Goal: Task Accomplishment & Management: Complete application form

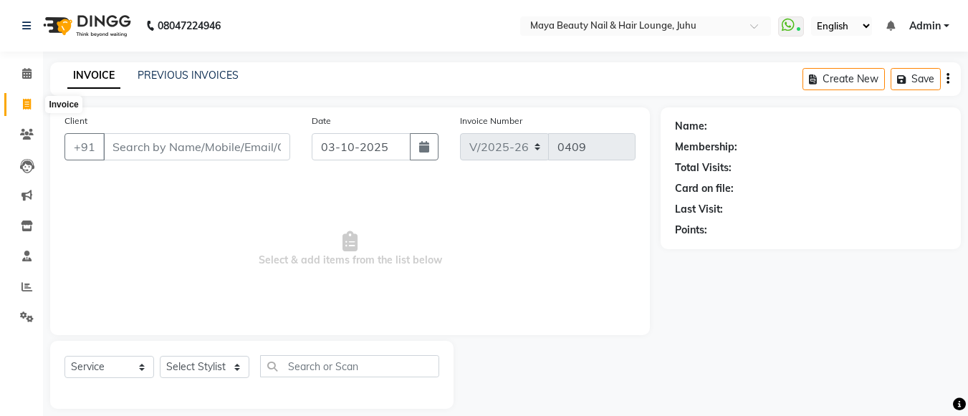
select select "4023"
select select "service"
type input "9820125155"
click at [259, 145] on span "Add Client" at bounding box center [253, 147] width 57 height 14
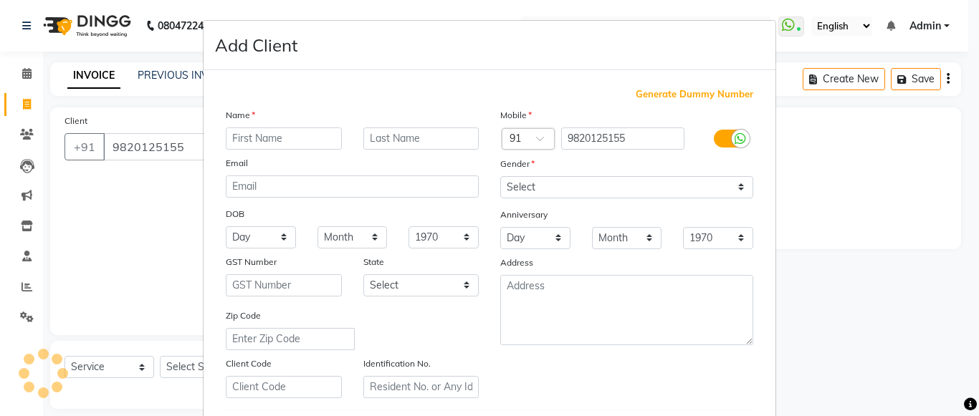
click at [278, 134] on input "text" at bounding box center [284, 139] width 116 height 22
type input "[PERSON_NAME]"
click at [419, 137] on input "text" at bounding box center [421, 139] width 116 height 22
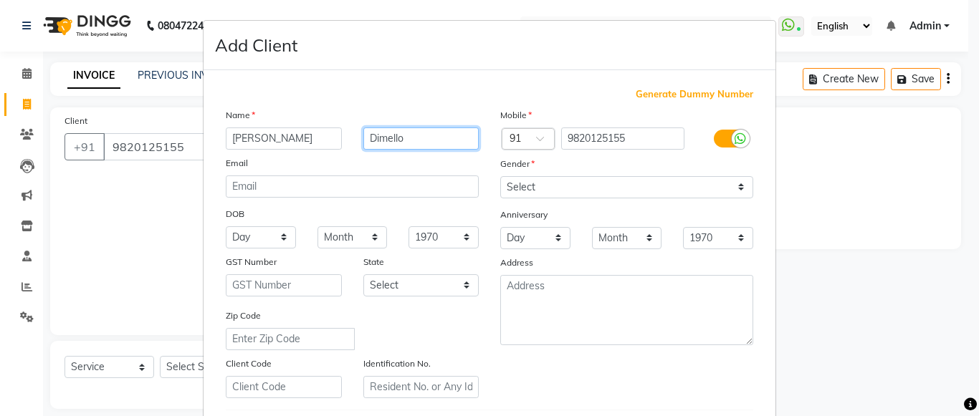
type input "Dimello"
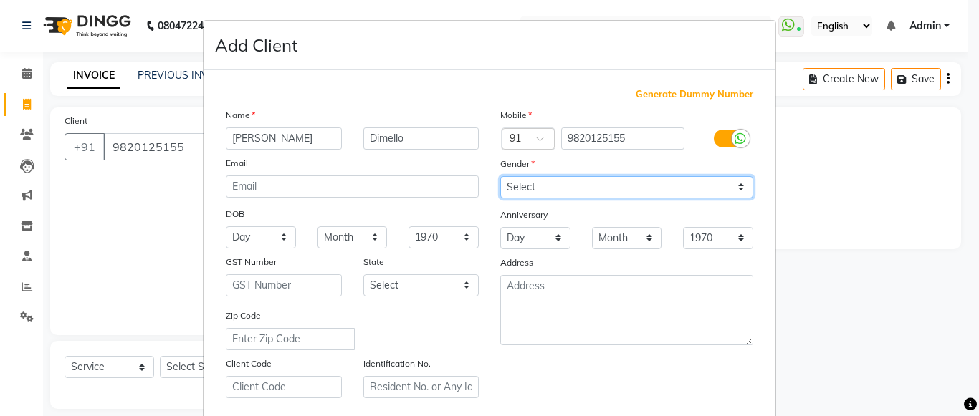
click at [517, 190] on select "Select [DEMOGRAPHIC_DATA] [DEMOGRAPHIC_DATA] Other Prefer Not To Say" at bounding box center [626, 187] width 253 height 22
select select "[DEMOGRAPHIC_DATA]"
click at [500, 176] on select "Select [DEMOGRAPHIC_DATA] [DEMOGRAPHIC_DATA] Other Prefer Not To Say" at bounding box center [626, 187] width 253 height 22
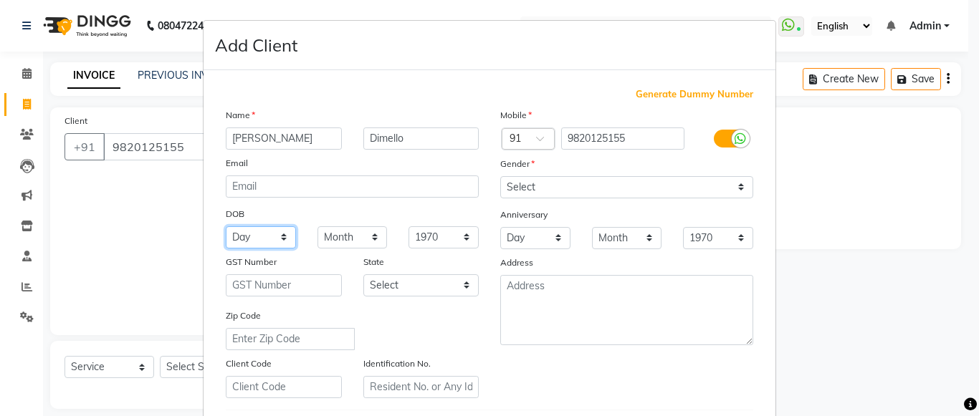
click at [279, 236] on select "Day 01 02 03 04 05 06 07 08 09 10 11 12 13 14 15 16 17 18 19 20 21 22 23 24 25 …" at bounding box center [261, 237] width 70 height 22
select select "09"
click at [226, 226] on select "Day 01 02 03 04 05 06 07 08 09 10 11 12 13 14 15 16 17 18 19 20 21 22 23 24 25 …" at bounding box center [261, 237] width 70 height 22
click at [370, 236] on select "Month January February March April May June July August September October Novem…" at bounding box center [352, 237] width 70 height 22
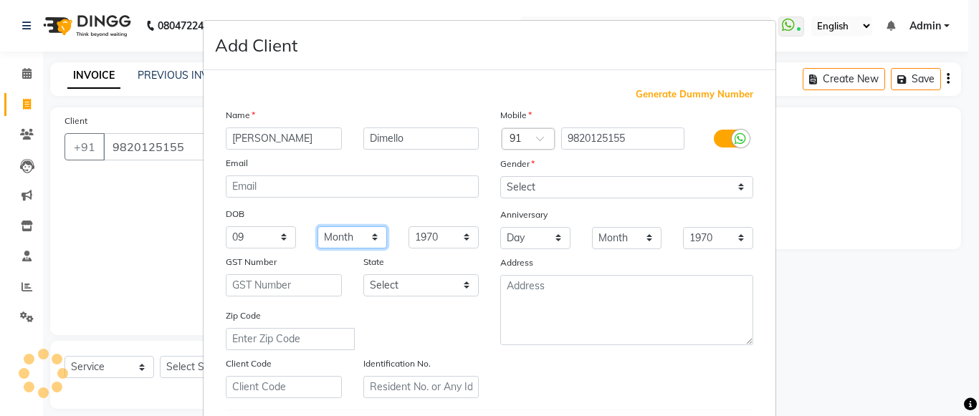
select select "09"
click at [317, 226] on select "Month January February March April May June July August September October Novem…" at bounding box center [352, 237] width 70 height 22
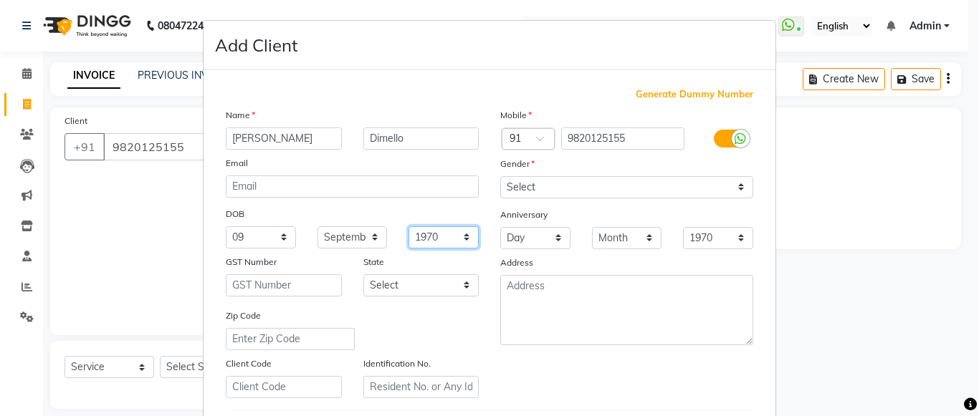
click at [459, 237] on select "1940 1941 1942 1943 1944 1945 1946 1947 1948 1949 1950 1951 1952 1953 1954 1955…" at bounding box center [443, 237] width 70 height 22
select select "1957"
click at [408, 226] on select "1940 1941 1942 1943 1944 1945 1946 1947 1948 1949 1950 1951 1952 1953 1954 1955…" at bounding box center [443, 237] width 70 height 22
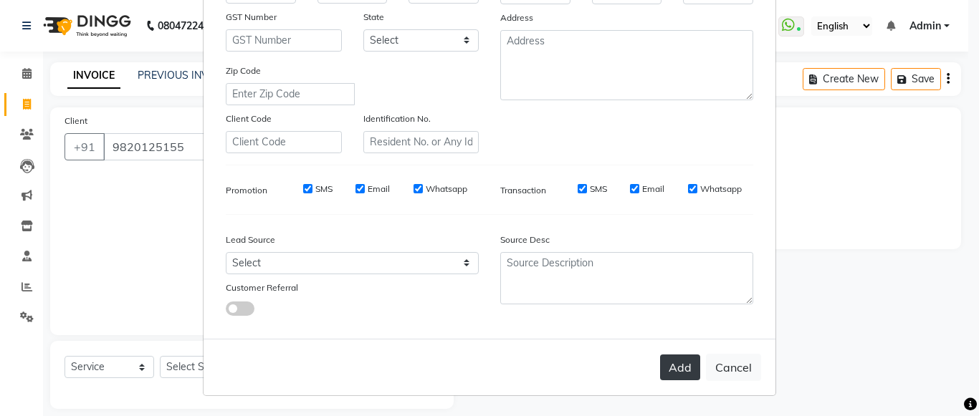
click at [669, 364] on button "Add" at bounding box center [680, 368] width 40 height 26
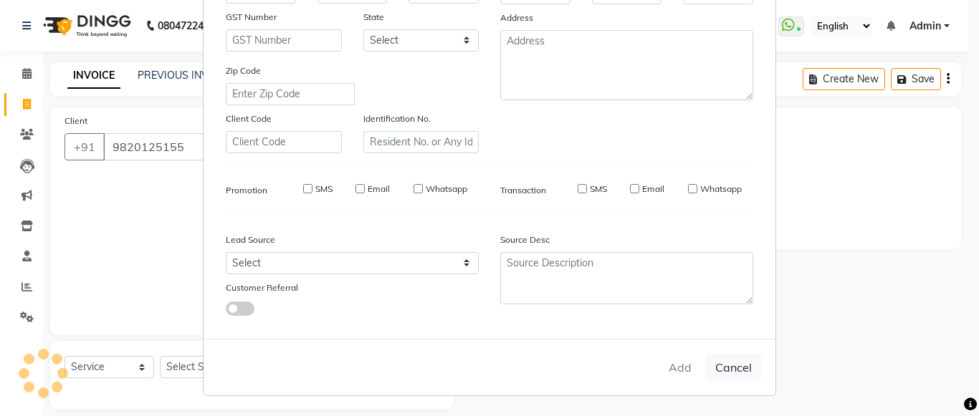
select select
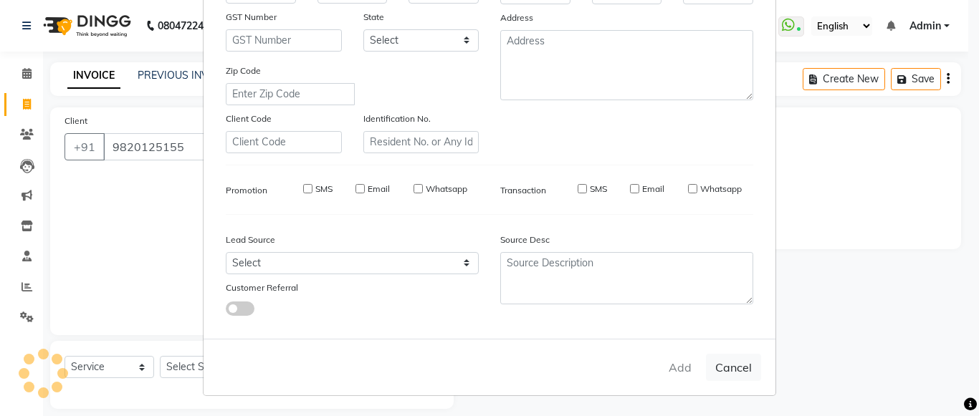
select select
checkbox input "false"
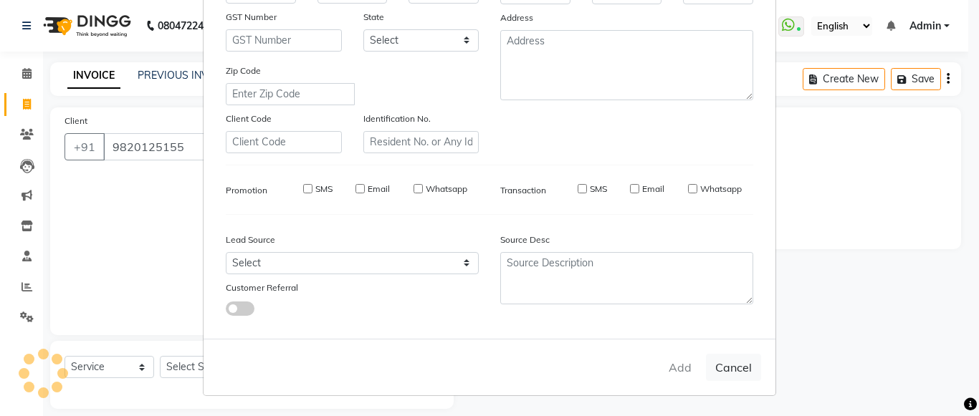
checkbox input "false"
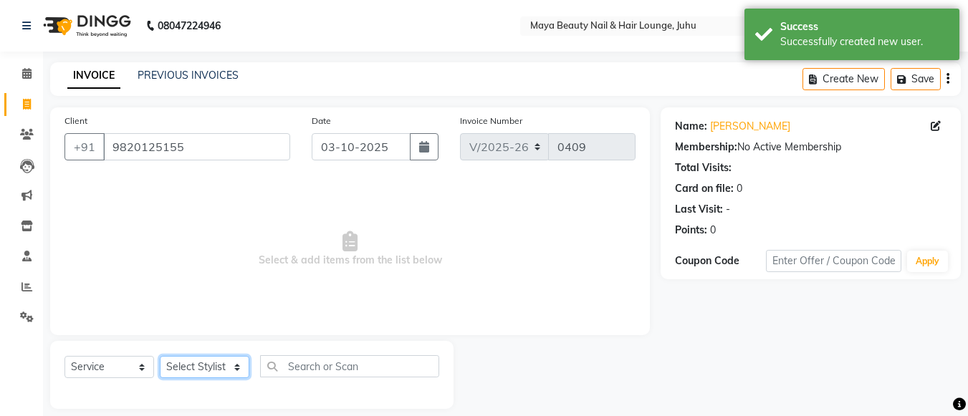
click at [237, 365] on select "Select Stylist [PERSON_NAME] Ashwini [PERSON_NAME] [PERSON_NAME] [PERSON_NAME] …" at bounding box center [205, 367] width 90 height 22
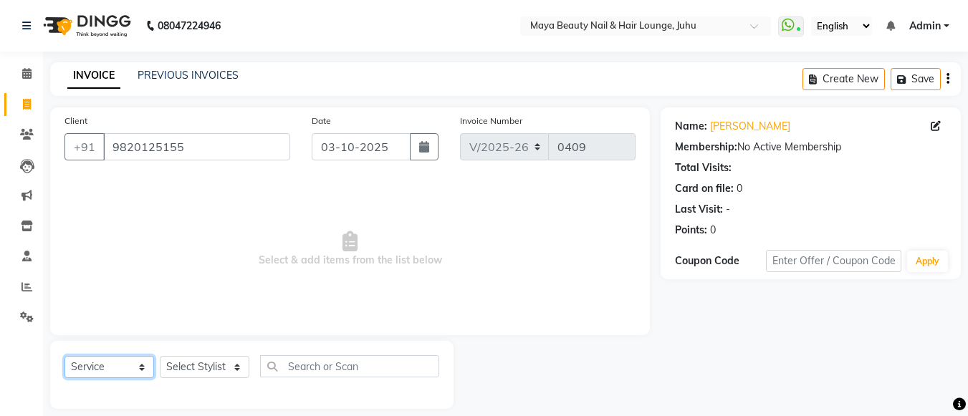
click at [142, 368] on select "Select Service Product Membership Package Voucher Prepaid Gift Card" at bounding box center [109, 367] width 90 height 22
select select "membership"
click at [64, 356] on select "Select Service Product Membership Package Voucher Prepaid Gift Card" at bounding box center [109, 367] width 90 height 22
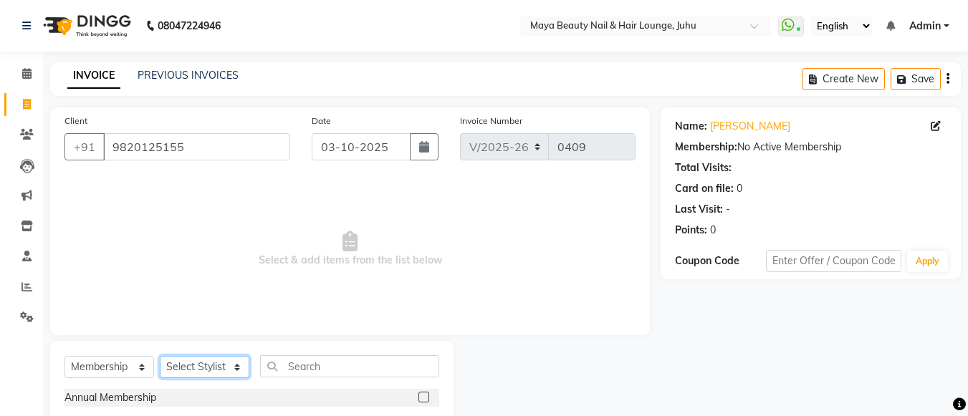
click at [238, 366] on select "Select Stylist [PERSON_NAME] Ashwini [PERSON_NAME] [PERSON_NAME] [PERSON_NAME] …" at bounding box center [205, 367] width 90 height 22
select select "78461"
click at [160, 356] on select "Select Stylist [PERSON_NAME] Ashwini [PERSON_NAME] [PERSON_NAME] [PERSON_NAME] …" at bounding box center [205, 367] width 90 height 22
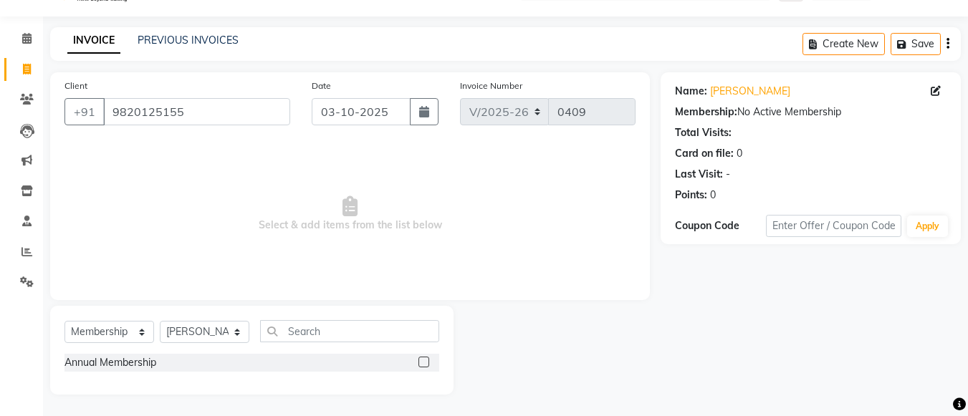
click at [424, 360] on label at bounding box center [424, 362] width 11 height 11
click at [424, 360] on input "checkbox" at bounding box center [423, 362] width 9 height 9
select select "select"
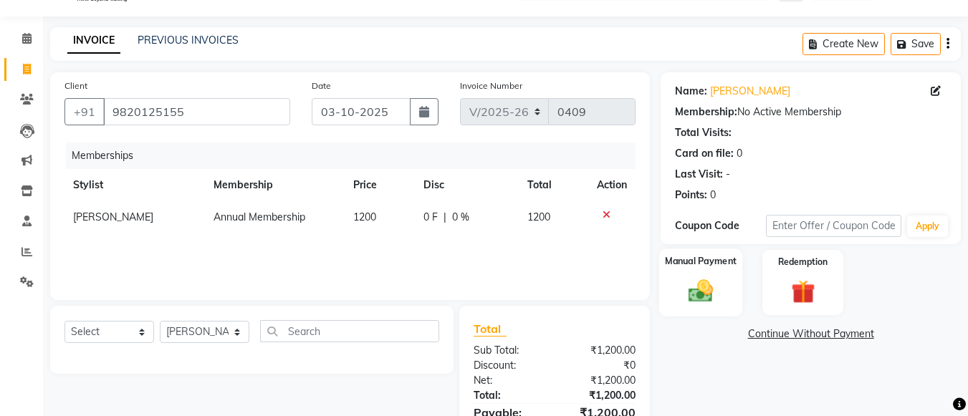
click at [701, 297] on img at bounding box center [701, 291] width 40 height 29
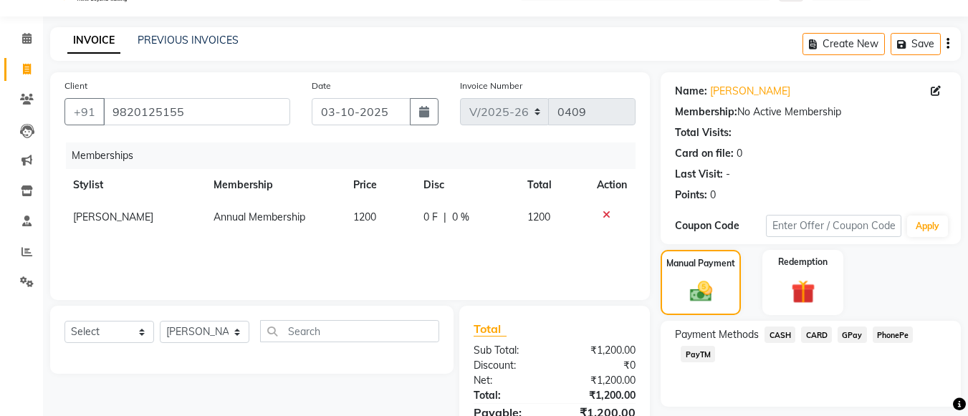
click at [846, 334] on span "GPay" at bounding box center [852, 335] width 29 height 16
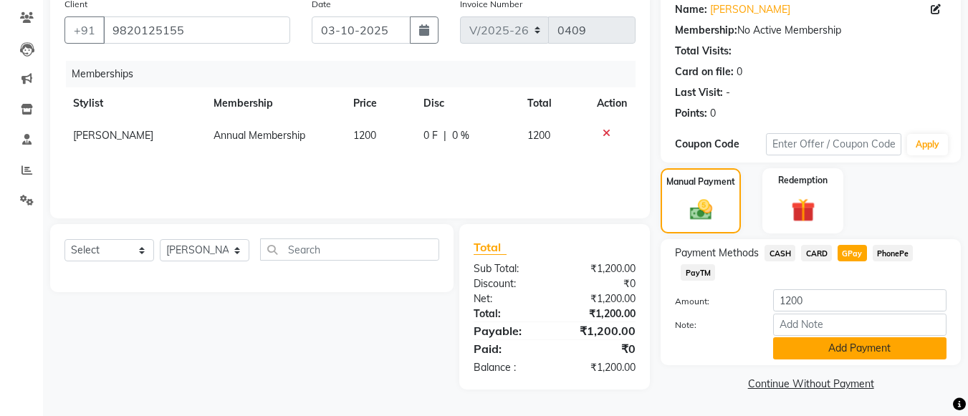
click at [843, 343] on button "Add Payment" at bounding box center [859, 349] width 173 height 22
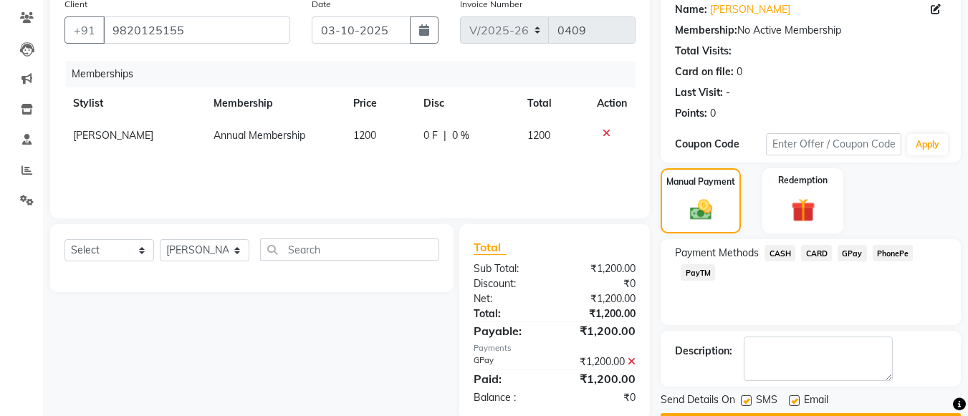
scroll to position [0, 0]
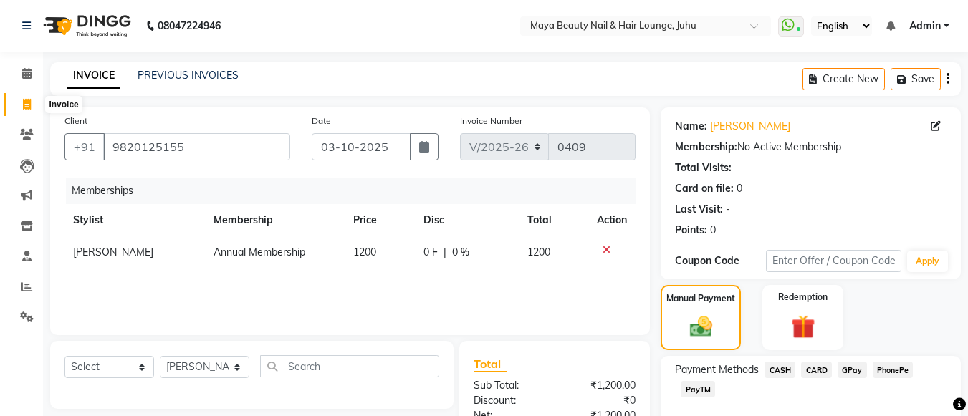
click at [26, 106] on icon at bounding box center [27, 104] width 8 height 11
select select "service"
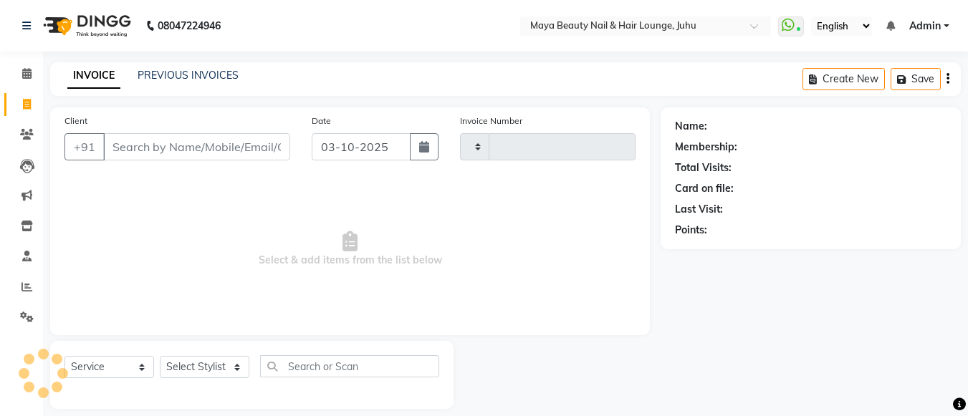
type input "0409"
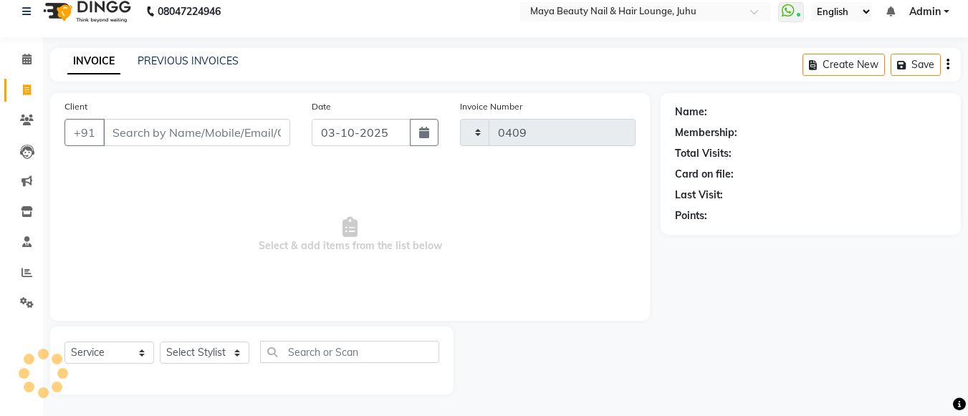
select select "4023"
click at [128, 132] on input "Client" at bounding box center [196, 132] width 187 height 27
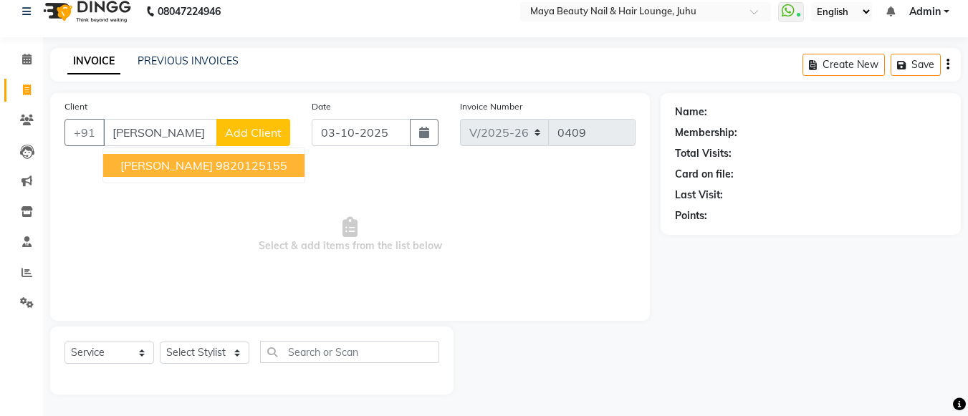
click at [184, 164] on span "[PERSON_NAME]" at bounding box center [166, 165] width 92 height 14
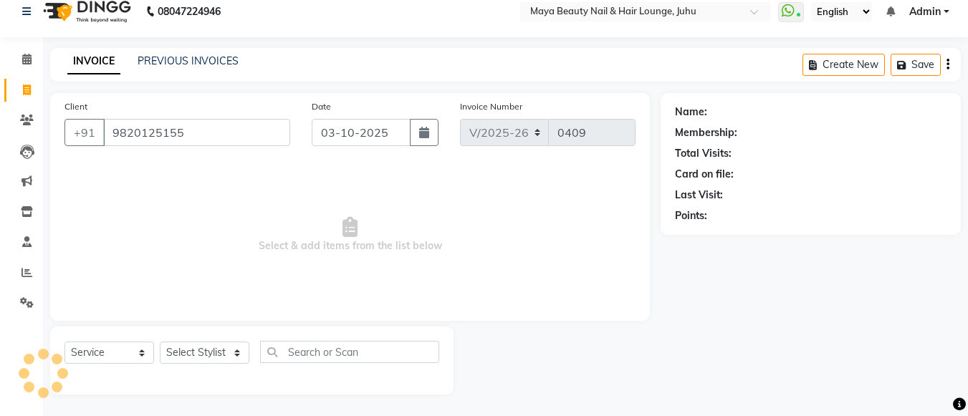
type input "9820125155"
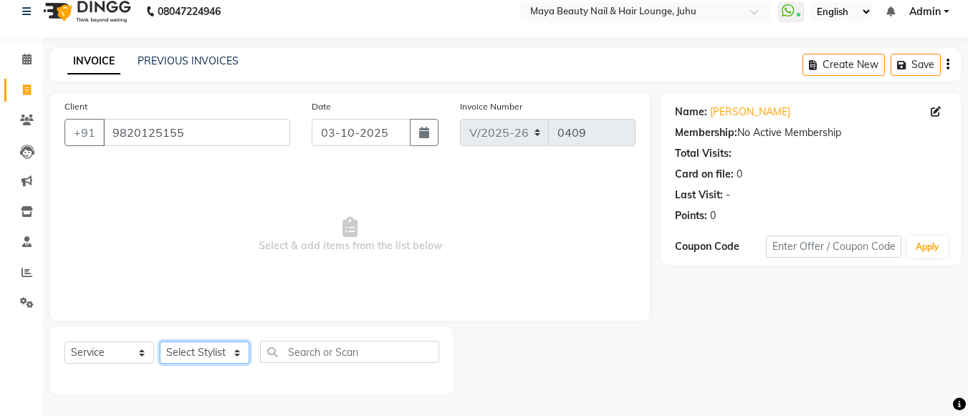
click at [236, 350] on select "Select Stylist [PERSON_NAME] Ashwini [PERSON_NAME] [PERSON_NAME] [PERSON_NAME] …" at bounding box center [205, 353] width 90 height 22
select select "78459"
click at [160, 342] on select "Select Stylist [PERSON_NAME] Ashwini [PERSON_NAME] [PERSON_NAME] [PERSON_NAME] …" at bounding box center [205, 353] width 90 height 22
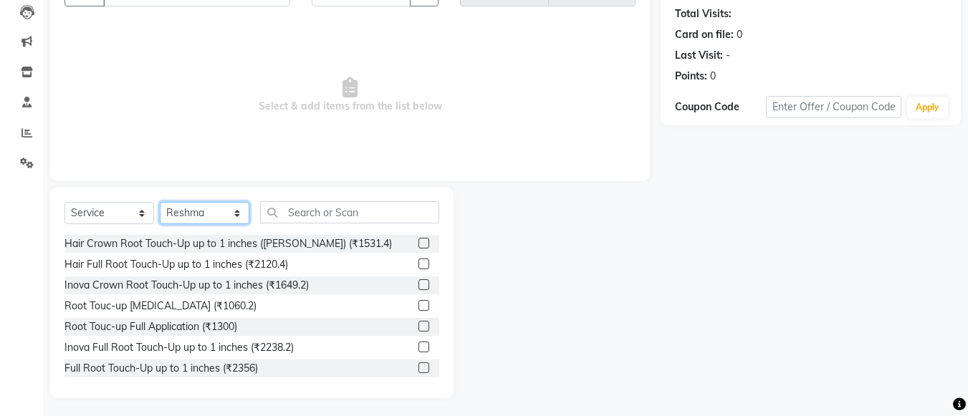
scroll to position [158, 0]
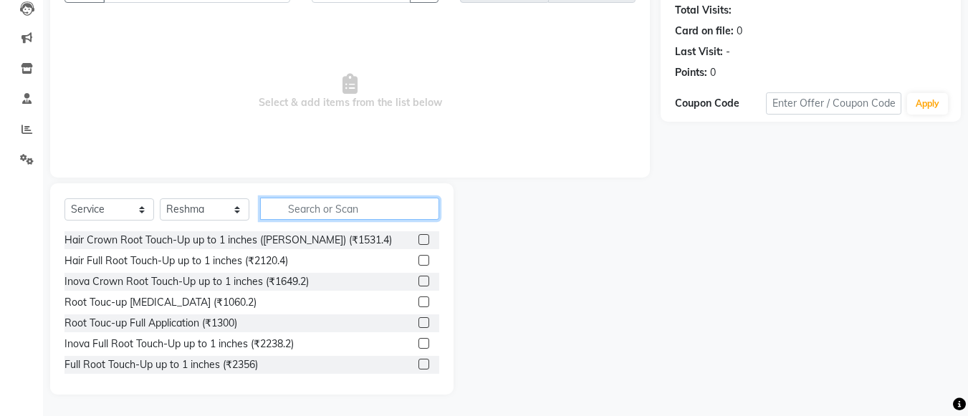
click at [346, 210] on input "text" at bounding box center [349, 209] width 179 height 22
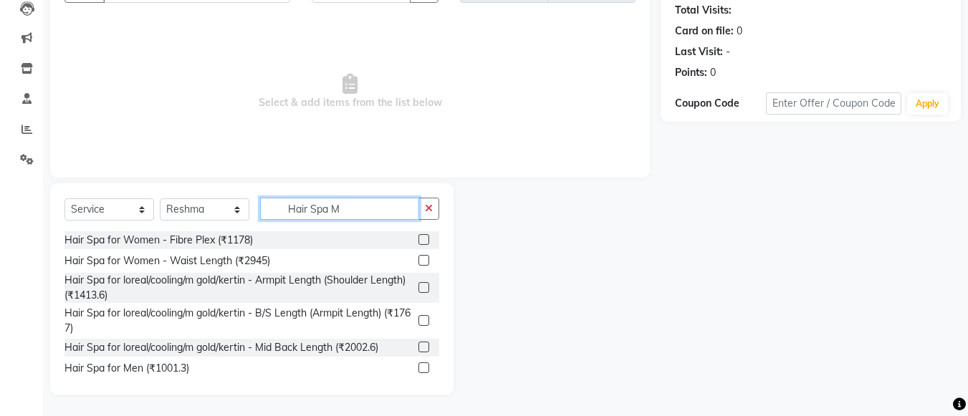
scroll to position [14, 0]
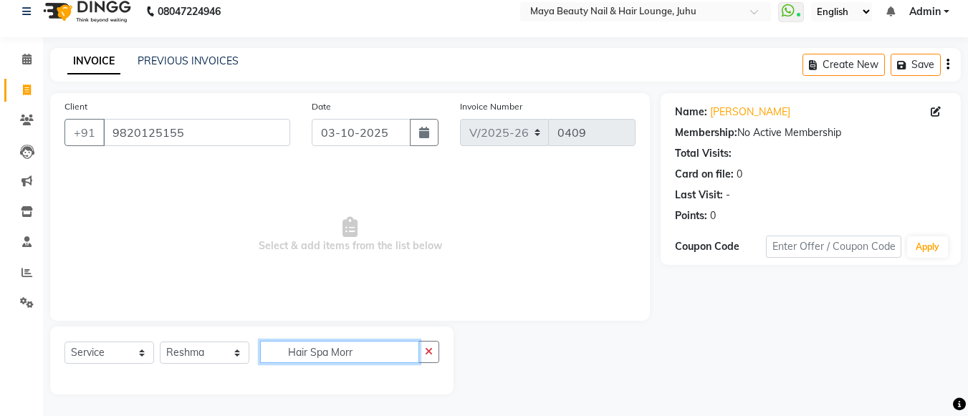
click at [360, 354] on input "Hair Spa Morr" at bounding box center [339, 352] width 159 height 22
type input "Hair Spa Morr"
click at [429, 351] on icon "button" at bounding box center [429, 352] width 8 height 10
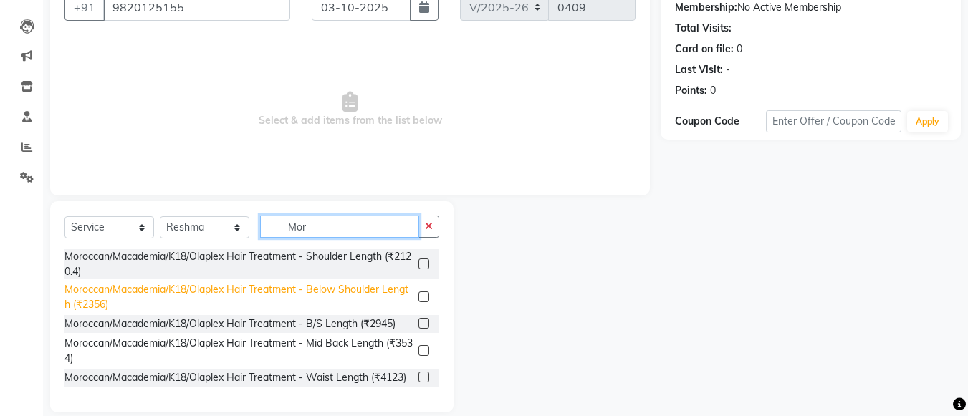
scroll to position [138, 0]
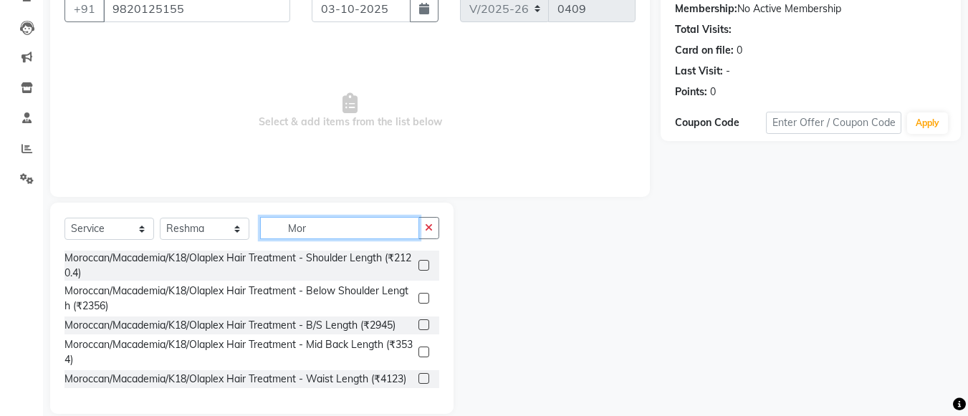
type input "Mor"
click at [419, 267] on label at bounding box center [424, 265] width 11 height 11
click at [419, 267] on input "checkbox" at bounding box center [423, 266] width 9 height 9
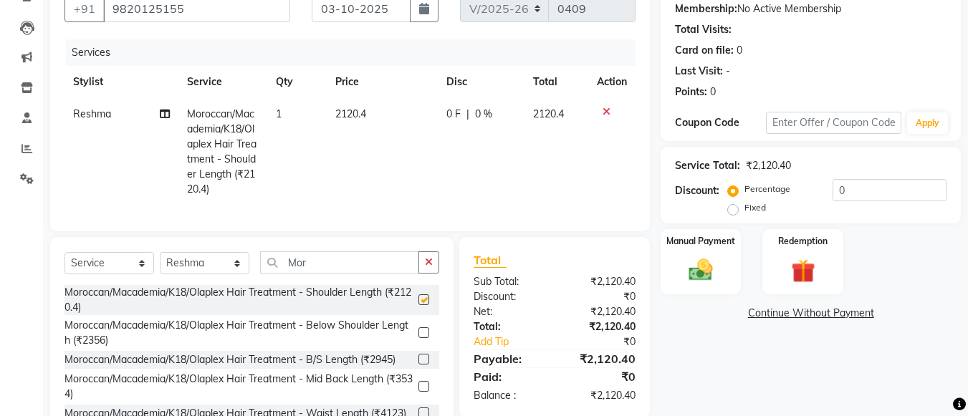
checkbox input "false"
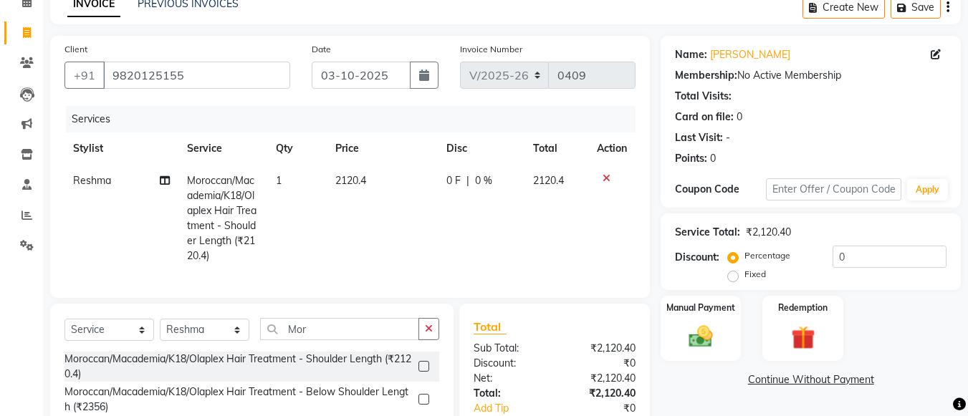
scroll to position [72, 0]
click at [368, 181] on td "2120.4" at bounding box center [382, 217] width 111 height 107
select select "78459"
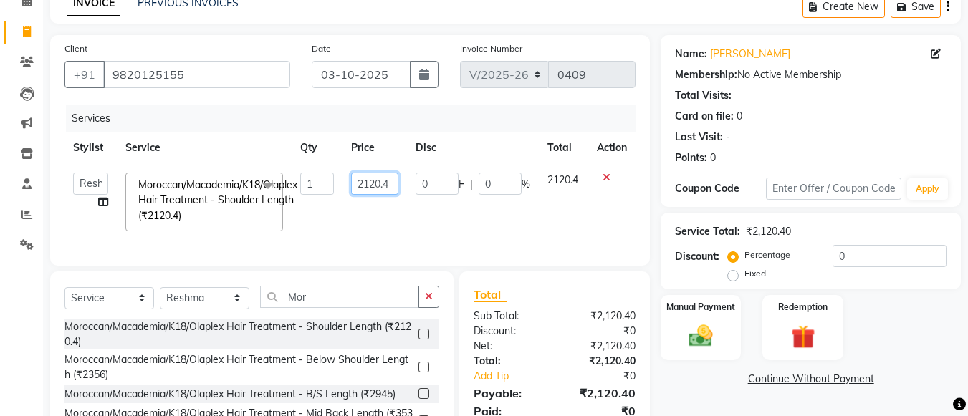
click at [391, 183] on input "2120.4" at bounding box center [374, 184] width 47 height 22
type input "2"
type input "1030"
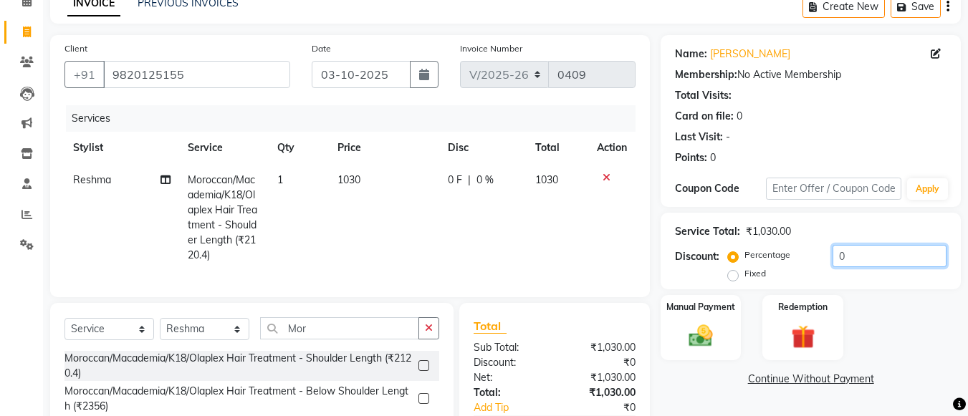
click at [855, 254] on input "0" at bounding box center [890, 256] width 114 height 22
type input "015"
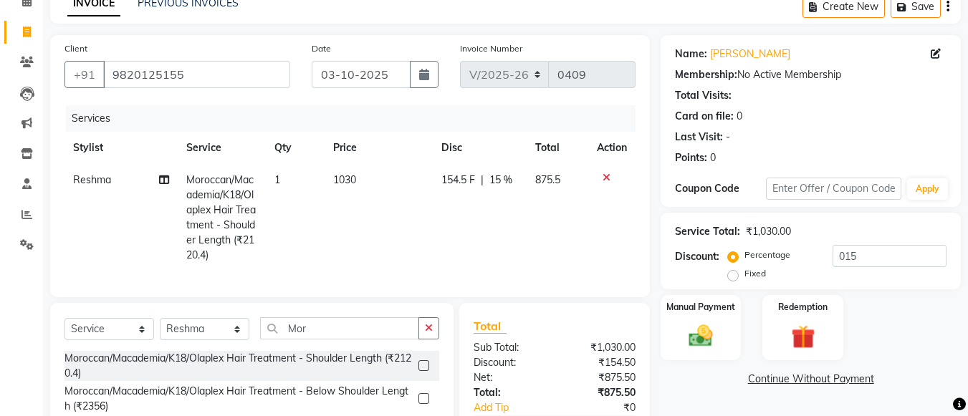
click at [358, 178] on td "1030" at bounding box center [379, 217] width 108 height 107
select select "78459"
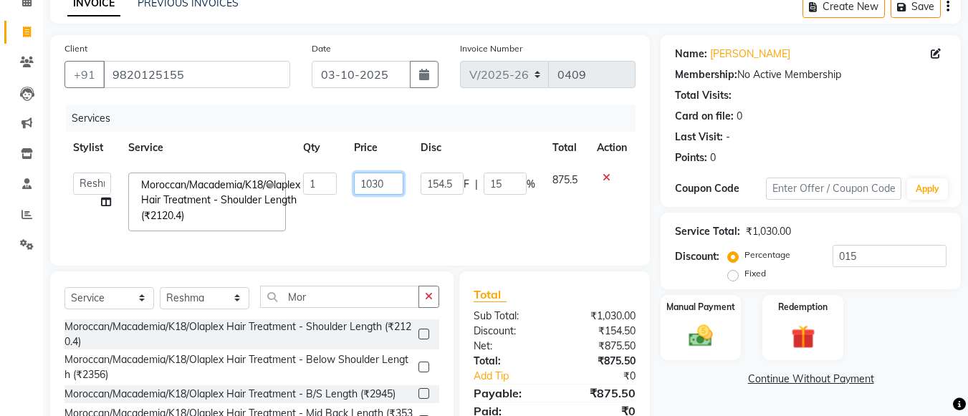
click at [386, 183] on input "1030" at bounding box center [378, 184] width 49 height 22
type input "1"
type input "1100"
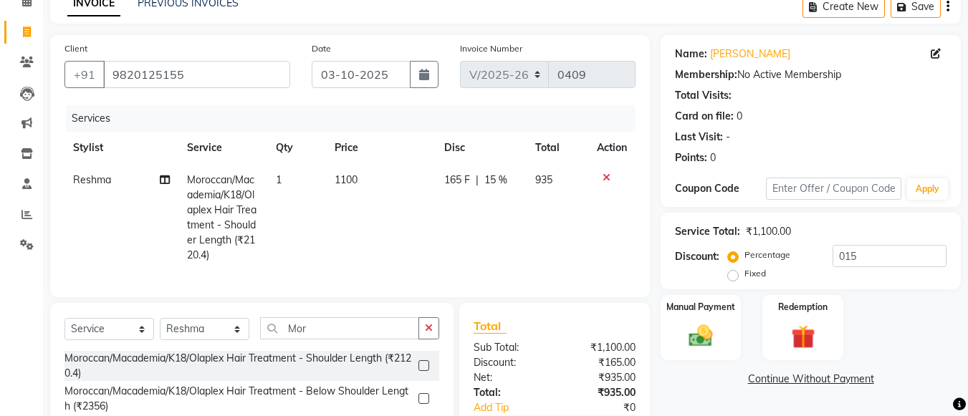
click at [362, 177] on td "1100" at bounding box center [380, 217] width 109 height 107
select select "78459"
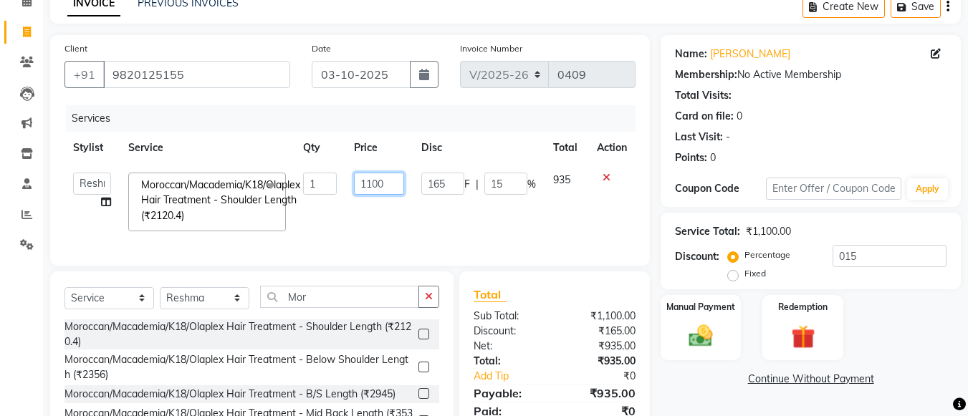
click at [391, 185] on input "1100" at bounding box center [378, 184] width 49 height 22
type input "1"
type input "1300"
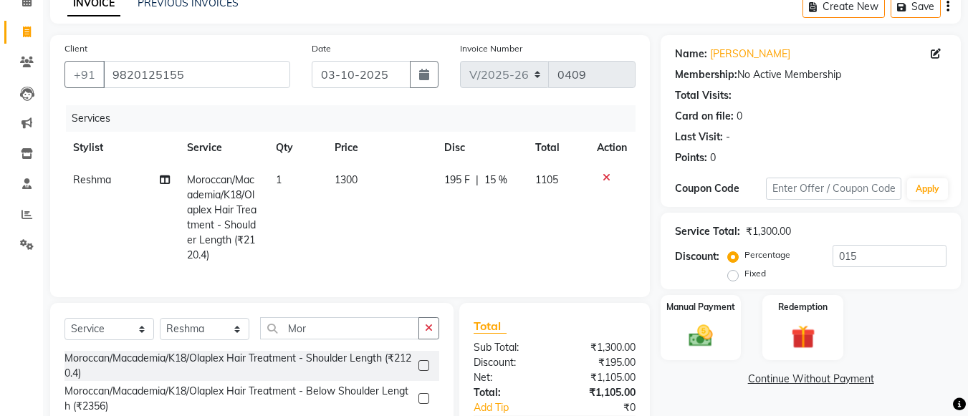
click at [360, 178] on td "1300" at bounding box center [380, 217] width 109 height 107
select select "78459"
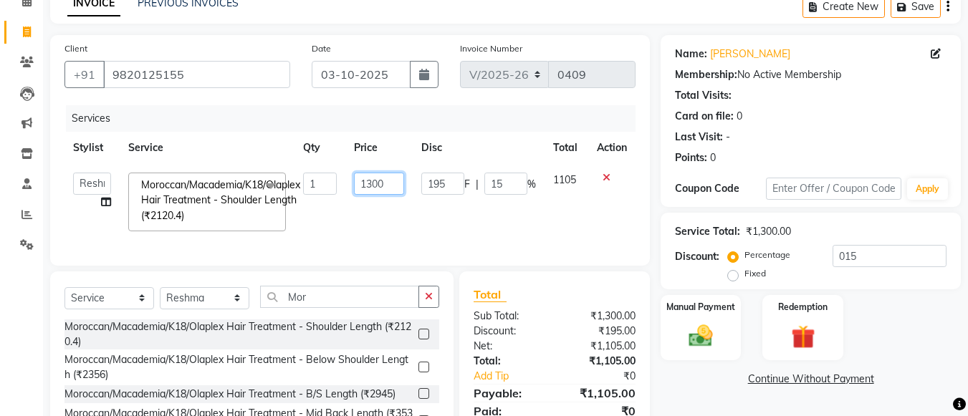
click at [386, 183] on input "1300" at bounding box center [378, 184] width 49 height 22
type input "1400"
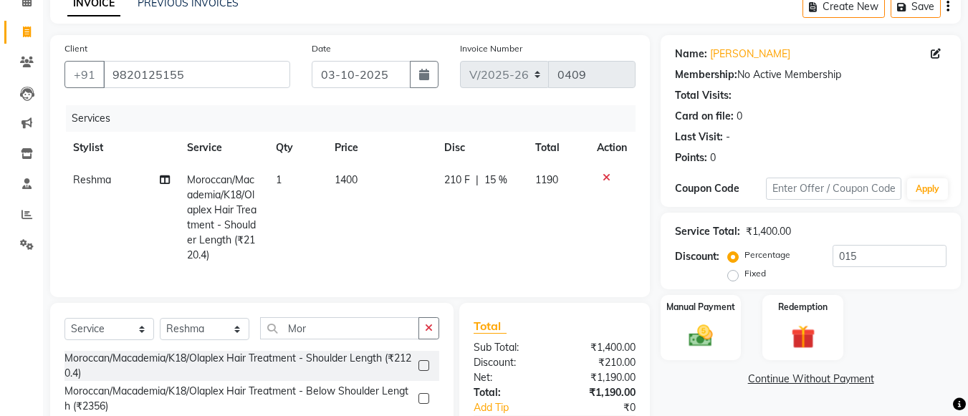
click at [359, 179] on td "1400" at bounding box center [380, 217] width 109 height 107
select select "78459"
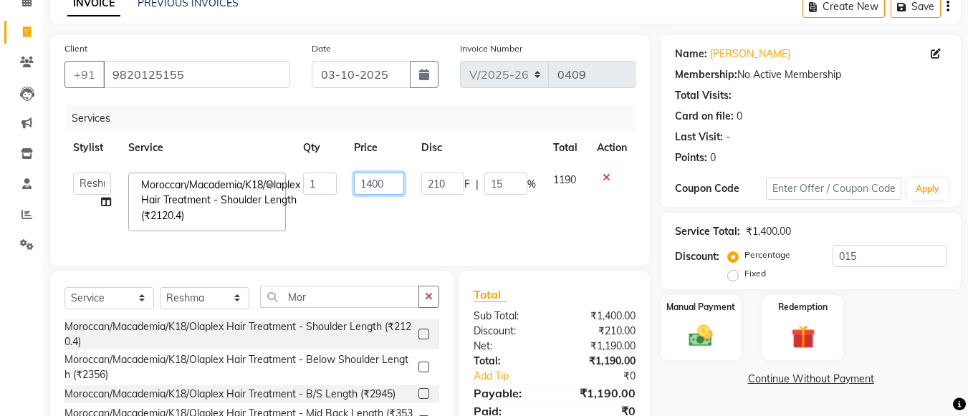
click at [391, 186] on input "1400" at bounding box center [378, 184] width 49 height 22
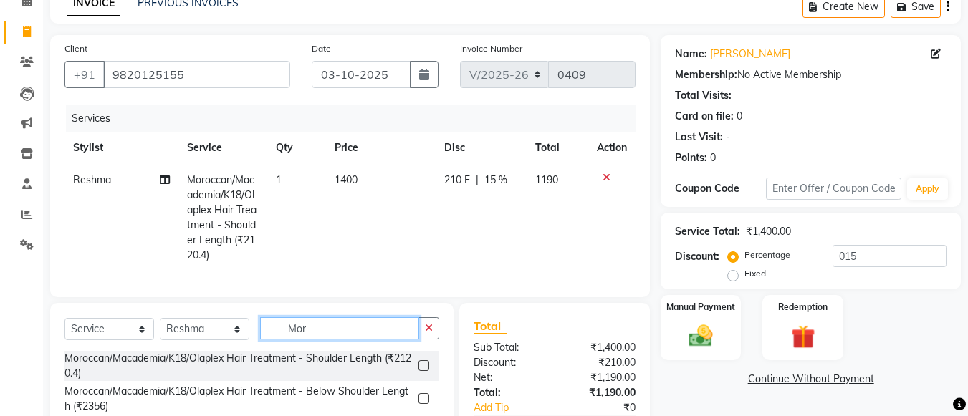
click at [312, 315] on div "Select Service Product Membership Package Voucher Prepaid Gift Card Select Styl…" at bounding box center [251, 408] width 403 height 211
click at [310, 337] on input "Mor" at bounding box center [339, 328] width 159 height 22
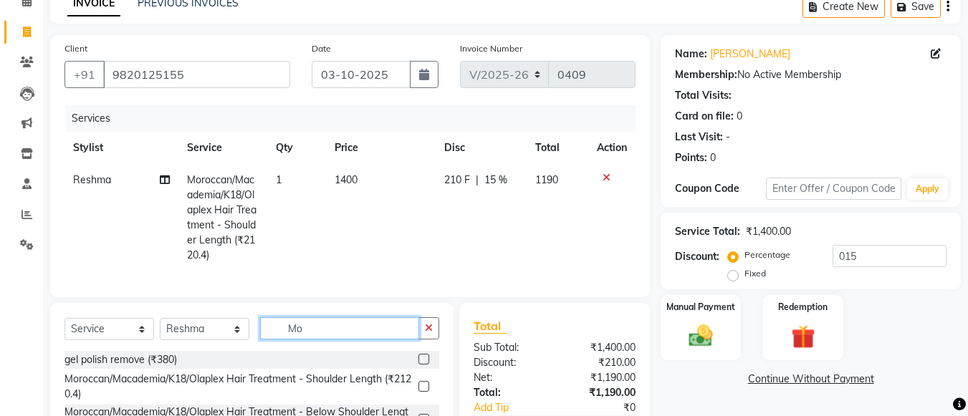
type input "M"
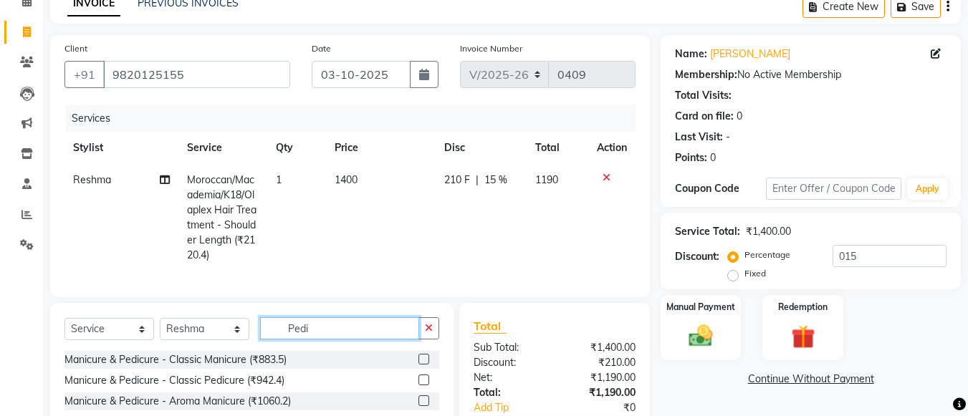
type input "Pedi"
click at [419, 386] on label at bounding box center [424, 380] width 11 height 11
click at [419, 386] on input "checkbox" at bounding box center [423, 380] width 9 height 9
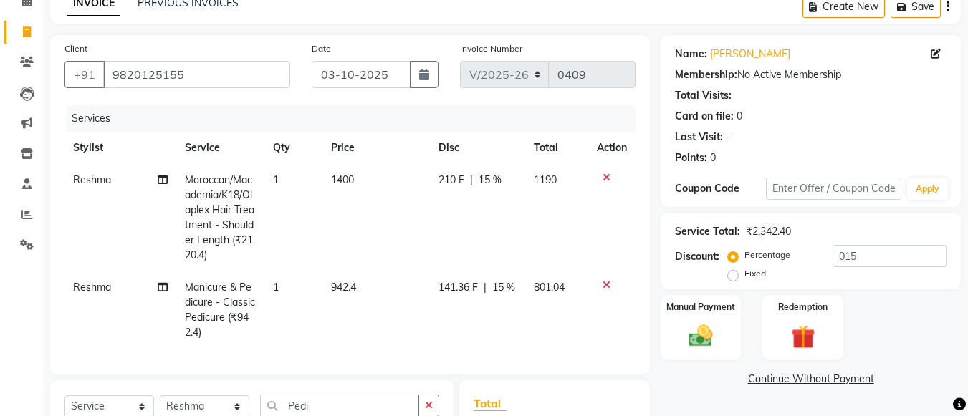
checkbox input "false"
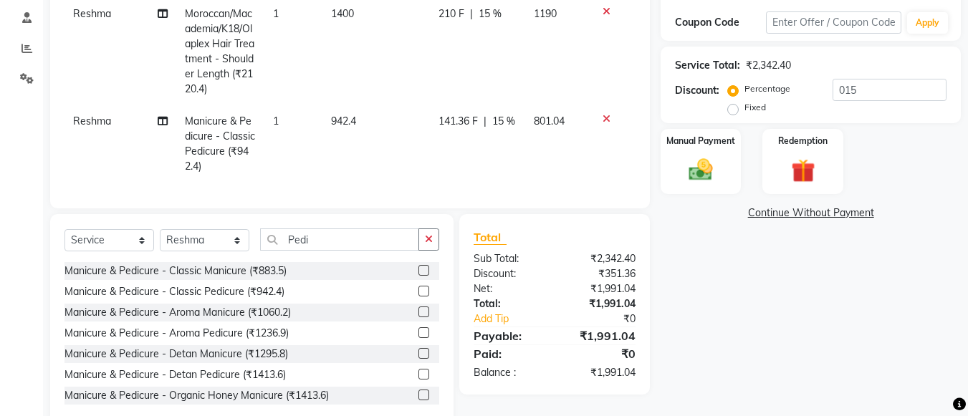
scroll to position [239, 0]
click at [238, 249] on select "Select Stylist [PERSON_NAME] Ashwini [PERSON_NAME] [PERSON_NAME] [PERSON_NAME] …" at bounding box center [205, 240] width 90 height 22
select select "20269"
click at [160, 239] on select "Select Stylist [PERSON_NAME] Ashwini [PERSON_NAME] [PERSON_NAME] [PERSON_NAME] …" at bounding box center [205, 240] width 90 height 22
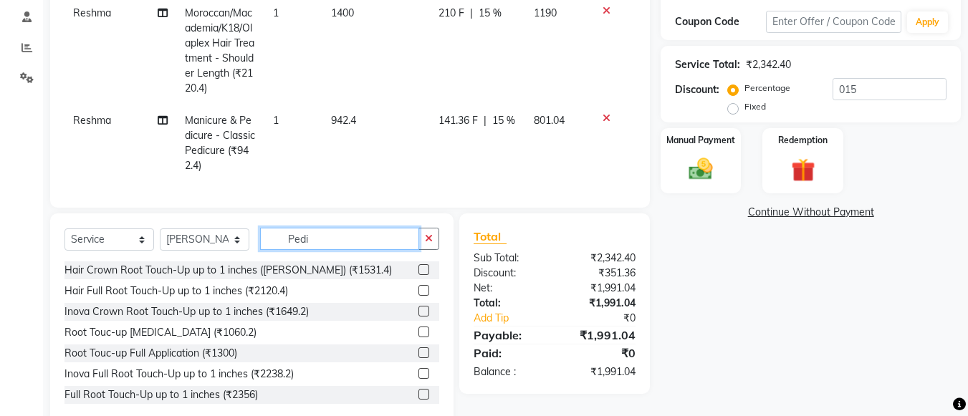
click at [330, 250] on input "Pedi" at bounding box center [339, 239] width 159 height 22
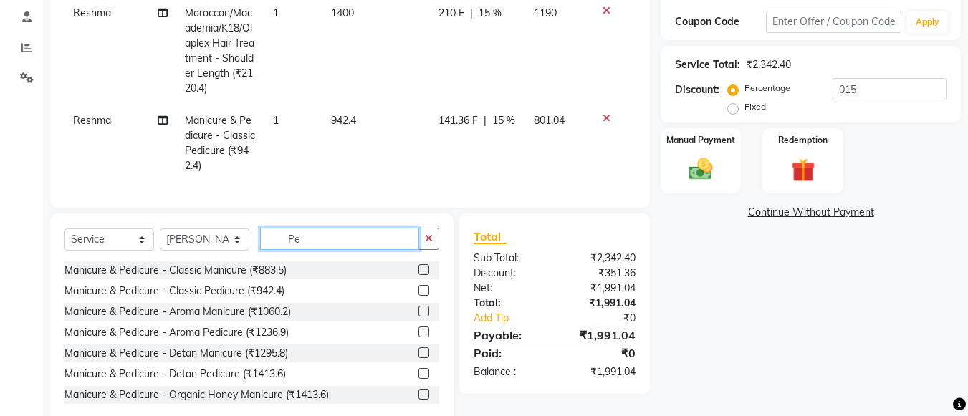
type input "P"
type input "Pedi"
click at [419, 275] on label at bounding box center [424, 269] width 11 height 11
click at [419, 275] on input "checkbox" at bounding box center [423, 270] width 9 height 9
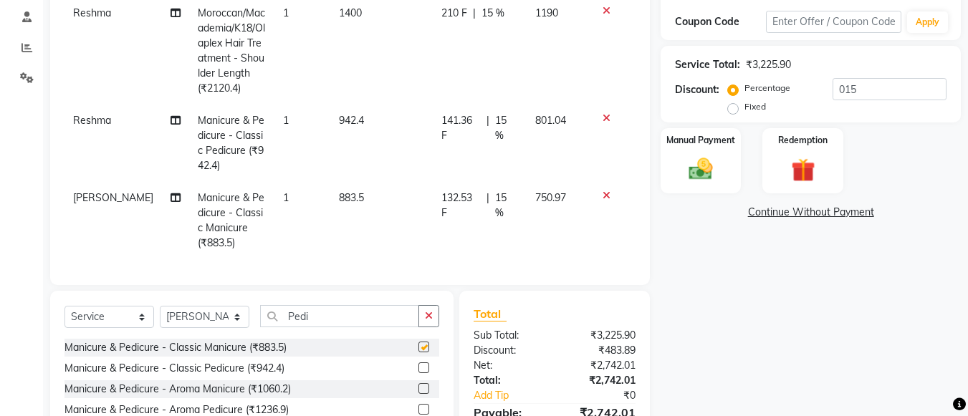
checkbox input "false"
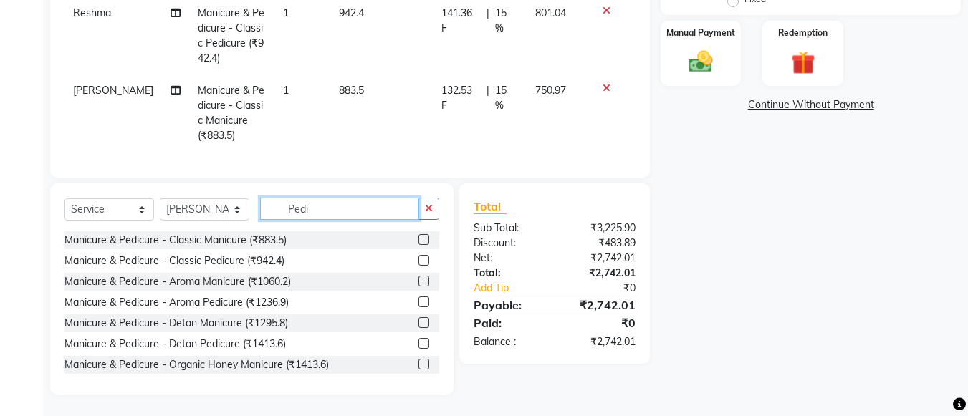
click at [318, 206] on input "Pedi" at bounding box center [339, 209] width 159 height 22
type input "P"
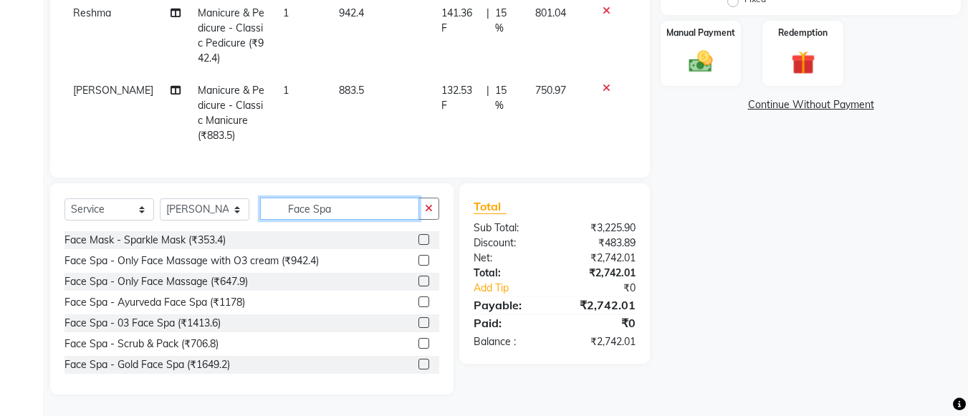
type input "Face Spa"
click at [419, 320] on label at bounding box center [424, 322] width 11 height 11
click at [419, 320] on input "checkbox" at bounding box center [423, 323] width 9 height 9
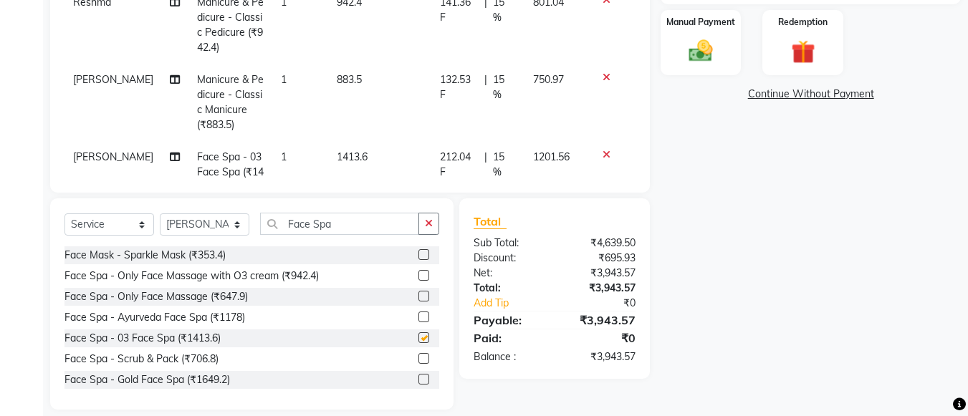
checkbox input "false"
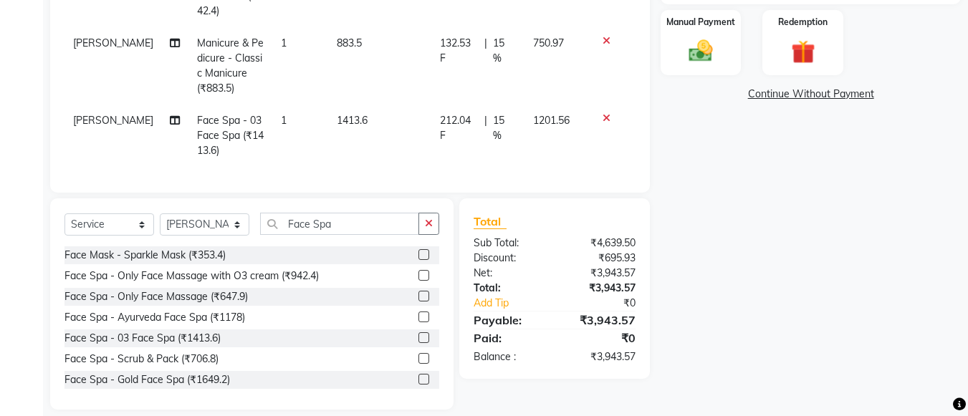
click at [355, 108] on td "1413.6" at bounding box center [379, 136] width 103 height 62
select select "20269"
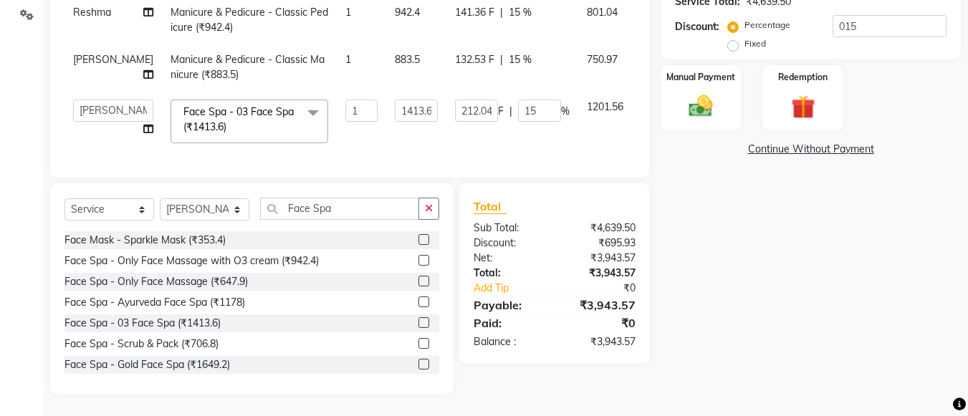
scroll to position [0, 0]
click at [395, 102] on input "1413.6" at bounding box center [416, 111] width 43 height 22
click at [395, 100] on input "1413.6" at bounding box center [416, 111] width 43 height 22
type input "1725"
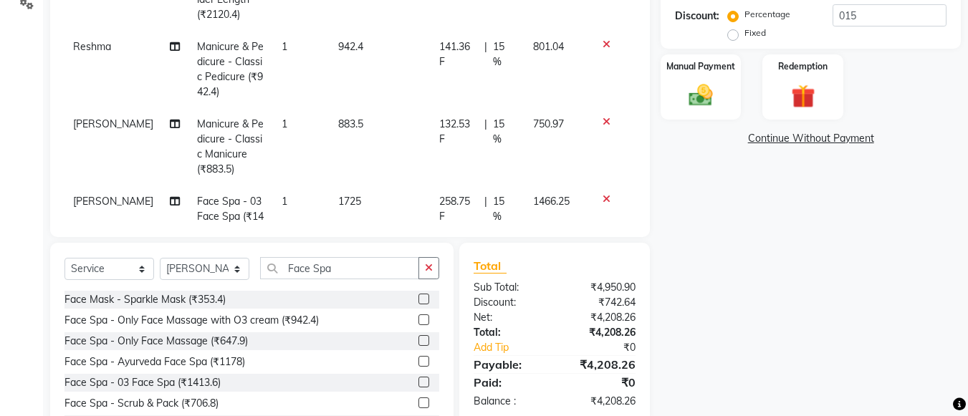
scroll to position [47, 0]
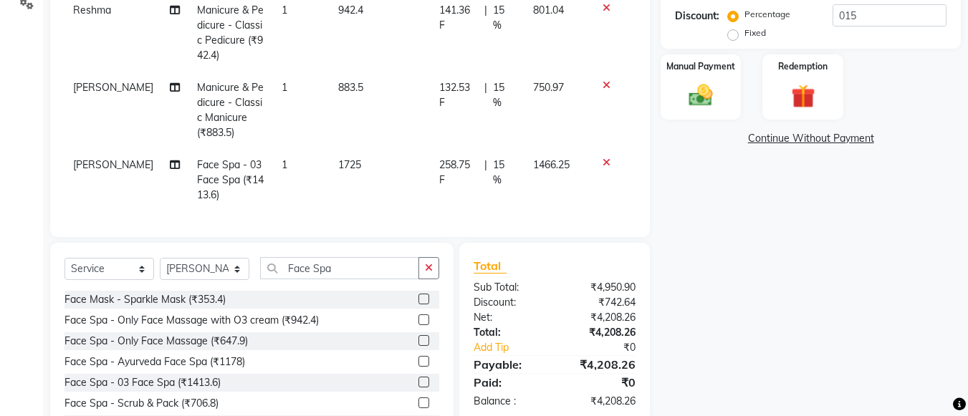
click at [346, 158] on span "1725" at bounding box center [349, 164] width 23 height 13
select select "20269"
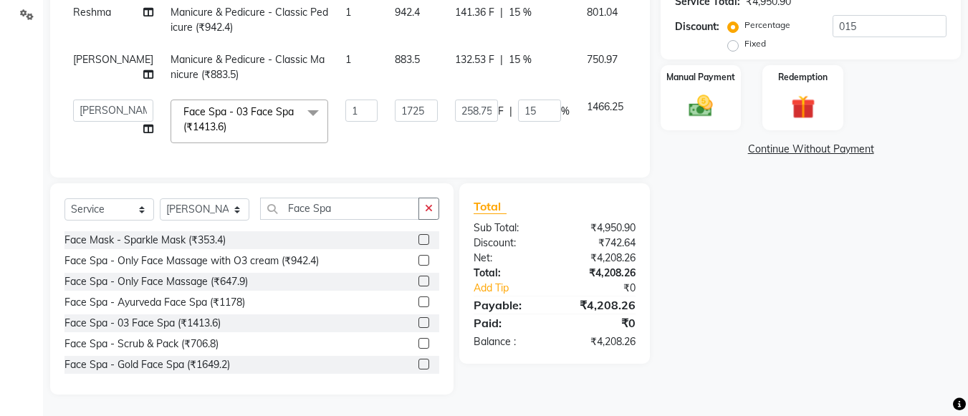
scroll to position [0, 0]
click at [395, 101] on input "1725" at bounding box center [416, 111] width 43 height 22
type input "1750"
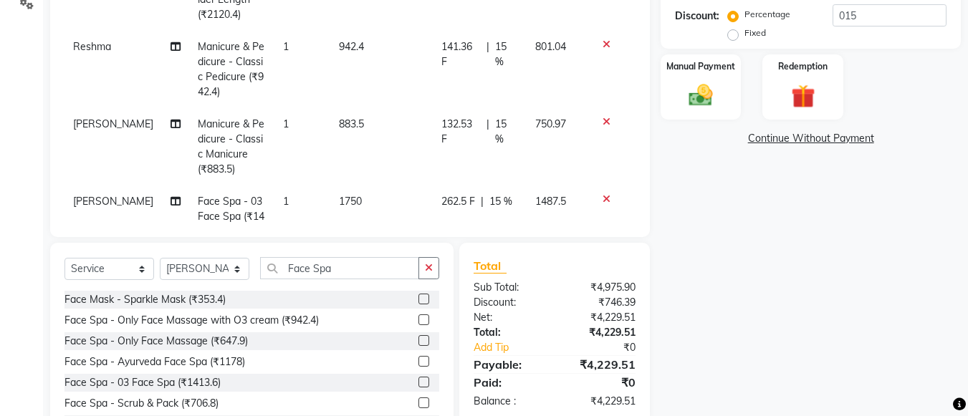
scroll to position [47, 0]
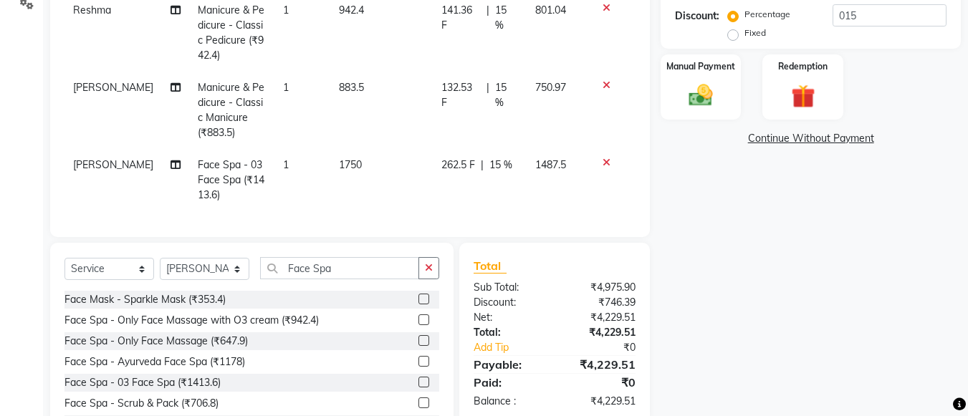
click at [348, 156] on td "1750" at bounding box center [381, 180] width 102 height 62
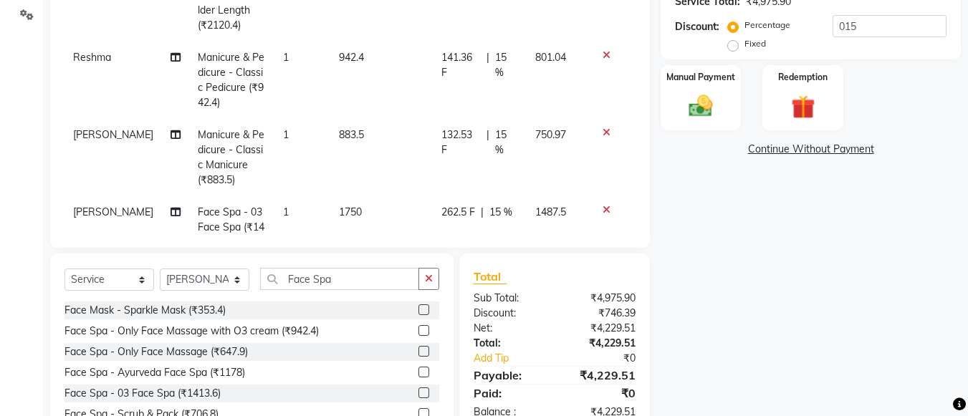
select select "20269"
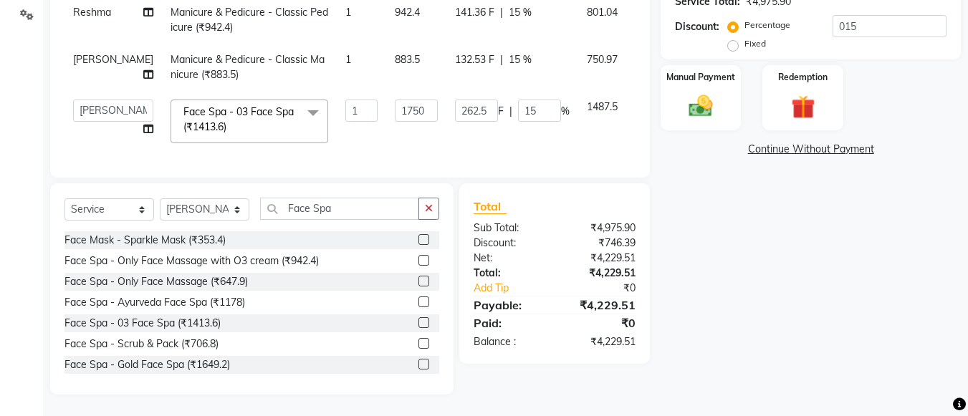
scroll to position [313, 0]
click at [395, 103] on input "1750" at bounding box center [416, 111] width 43 height 22
type input "1760"
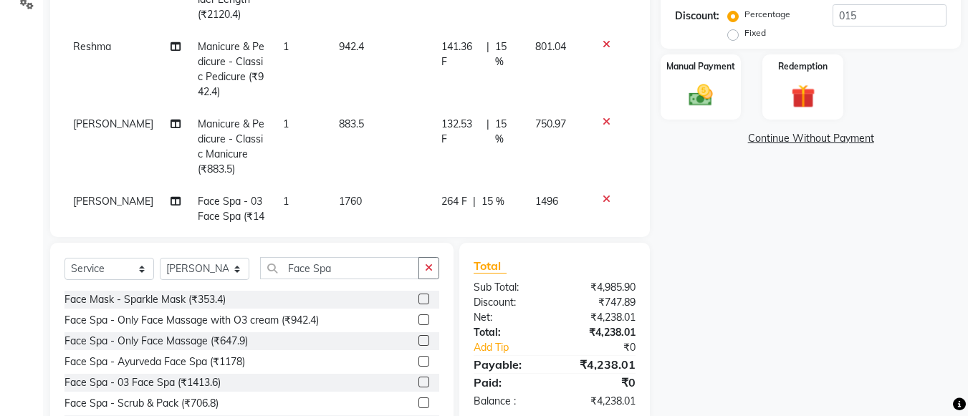
scroll to position [47, 0]
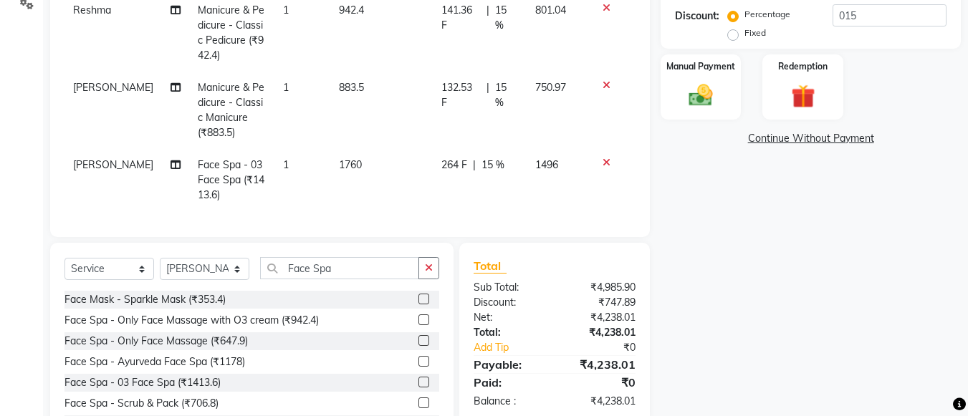
click at [346, 158] on span "1760" at bounding box center [350, 164] width 23 height 13
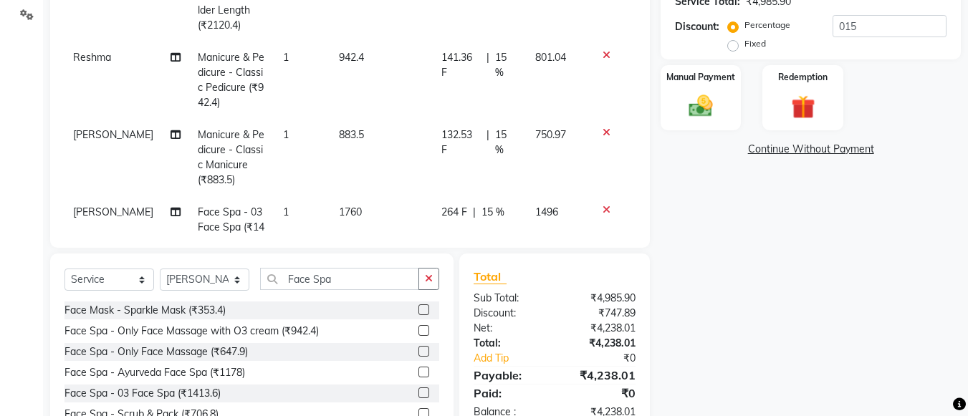
select select "20269"
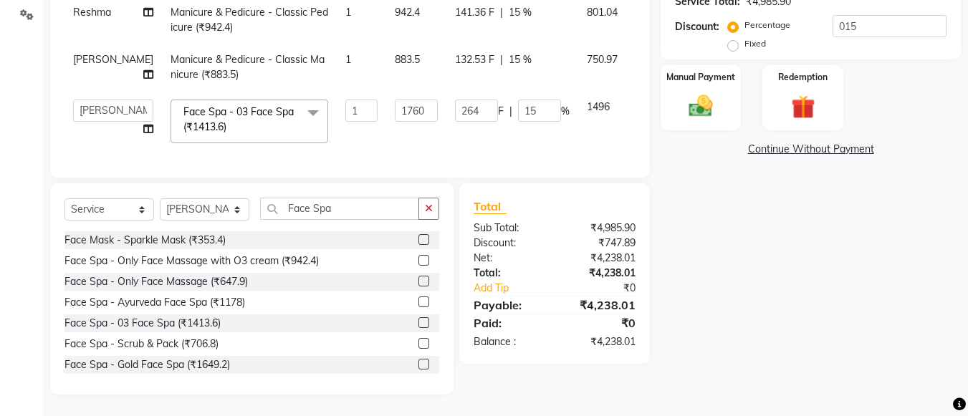
scroll to position [313, 0]
click at [395, 104] on input "1760" at bounding box center [416, 111] width 43 height 22
type input "1769"
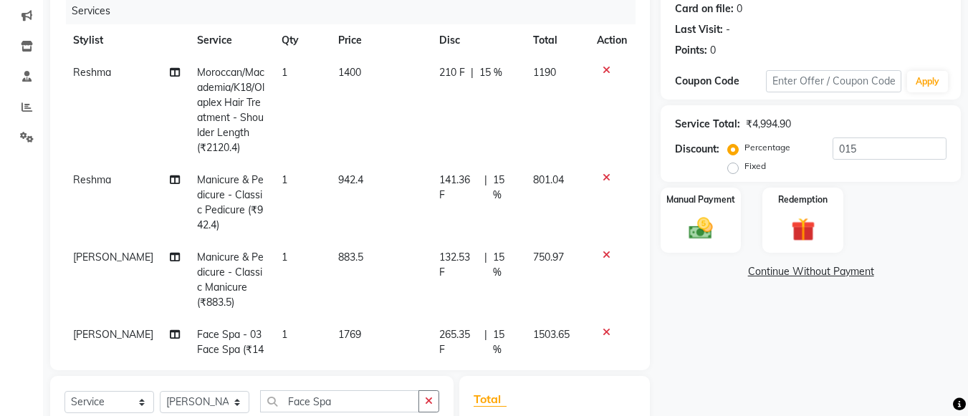
scroll to position [179, 0]
click at [349, 75] on td "1400" at bounding box center [380, 110] width 101 height 107
select select "78459"
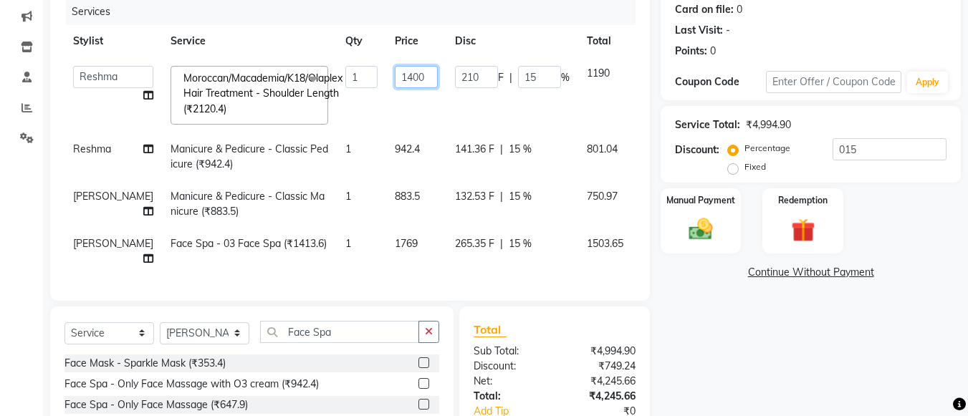
click at [395, 75] on input "1400" at bounding box center [416, 77] width 43 height 22
type input "1410"
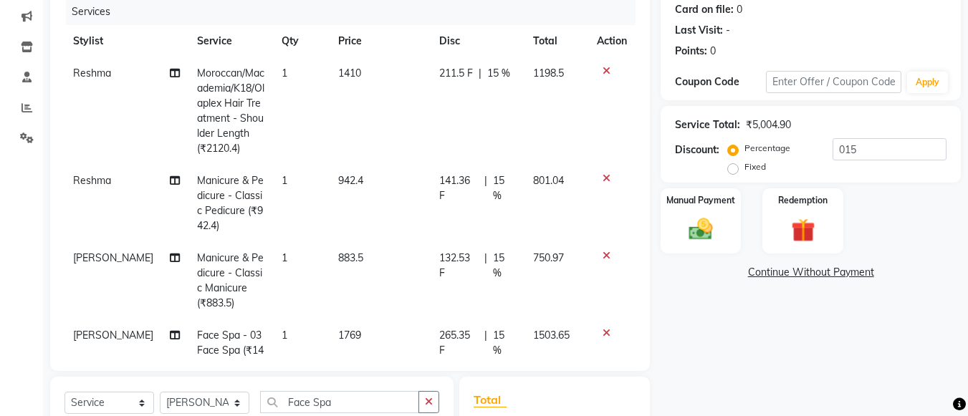
scroll to position [373, 0]
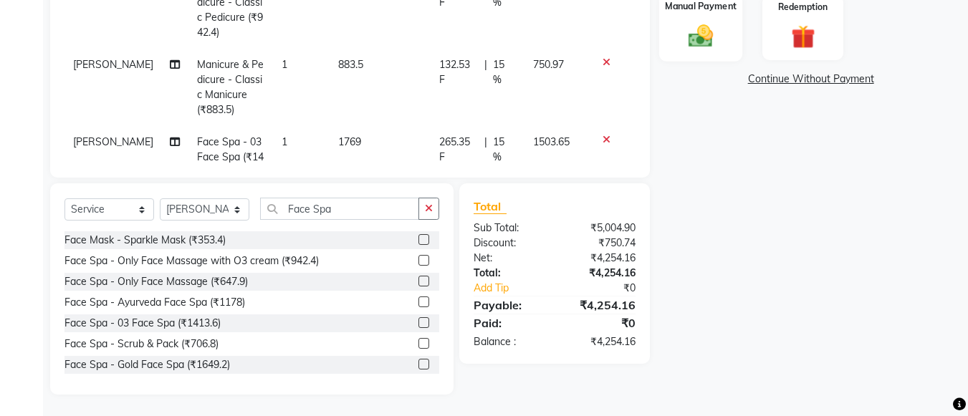
click at [686, 29] on img at bounding box center [701, 35] width 40 height 29
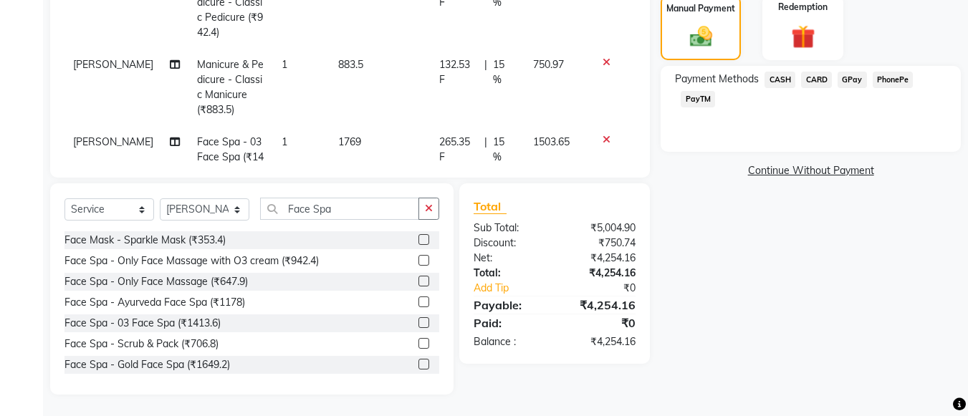
click at [846, 80] on span "GPay" at bounding box center [852, 80] width 29 height 16
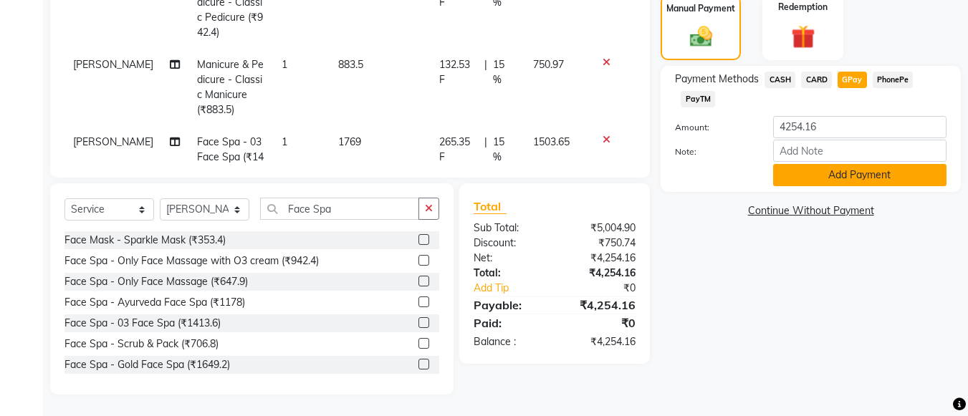
click at [824, 183] on button "Add Payment" at bounding box center [859, 175] width 173 height 22
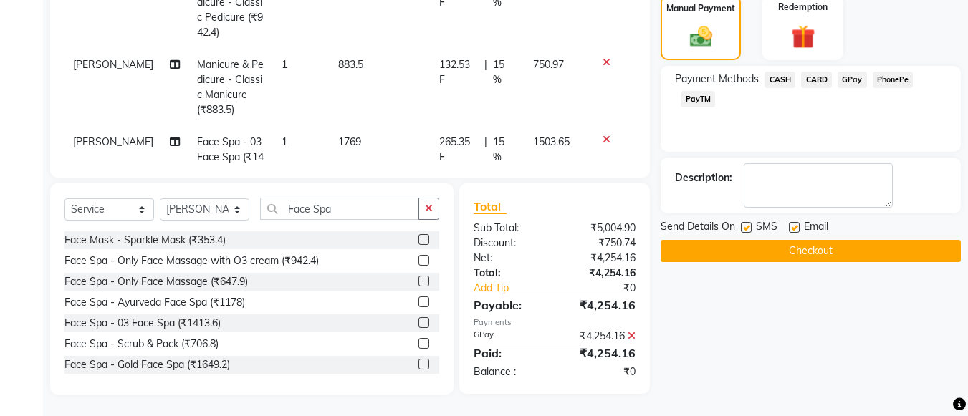
click at [813, 255] on button "Checkout" at bounding box center [811, 251] width 300 height 22
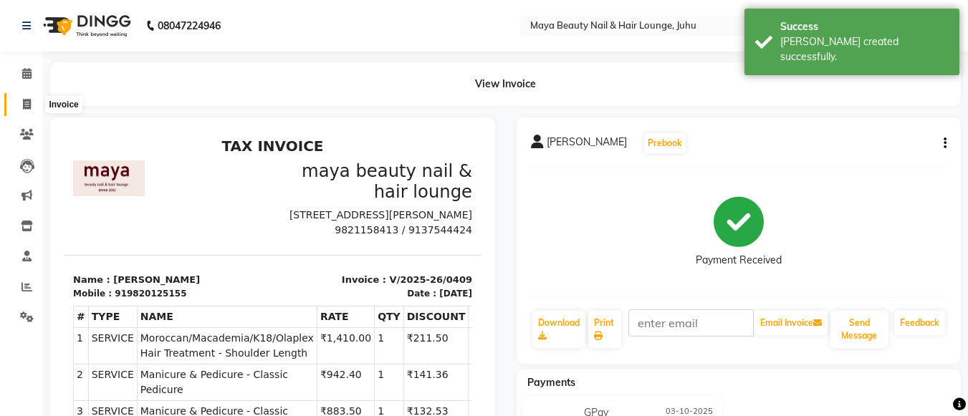
click at [29, 103] on icon at bounding box center [27, 104] width 8 height 11
select select "4023"
select select "service"
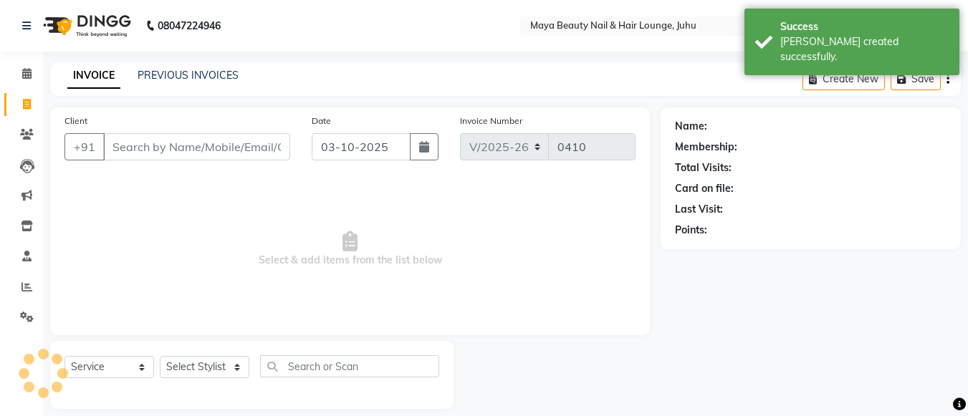
scroll to position [14, 0]
